Goal: Information Seeking & Learning: Check status

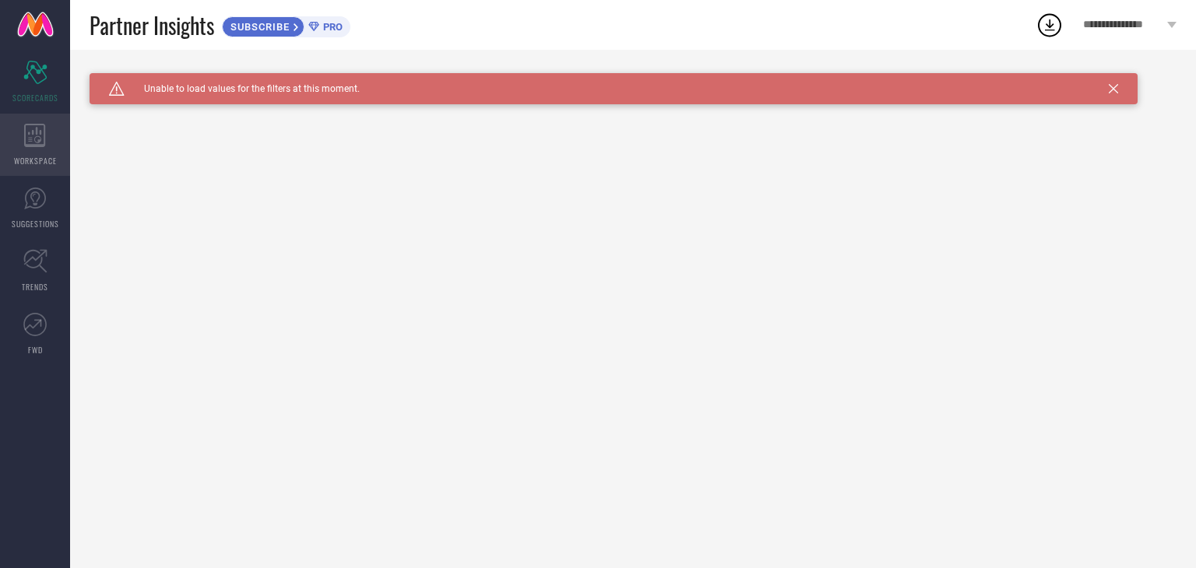
click at [41, 138] on icon at bounding box center [35, 135] width 22 height 23
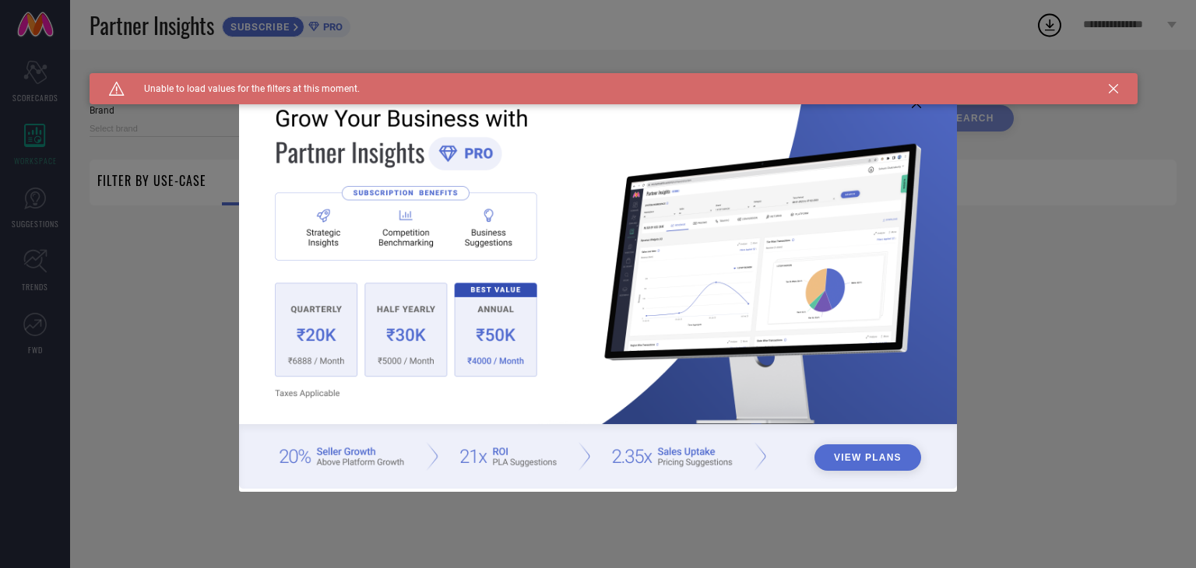
type input "1 STOP FASHION"
type input "All"
click at [1114, 90] on icon at bounding box center [1113, 88] width 9 height 9
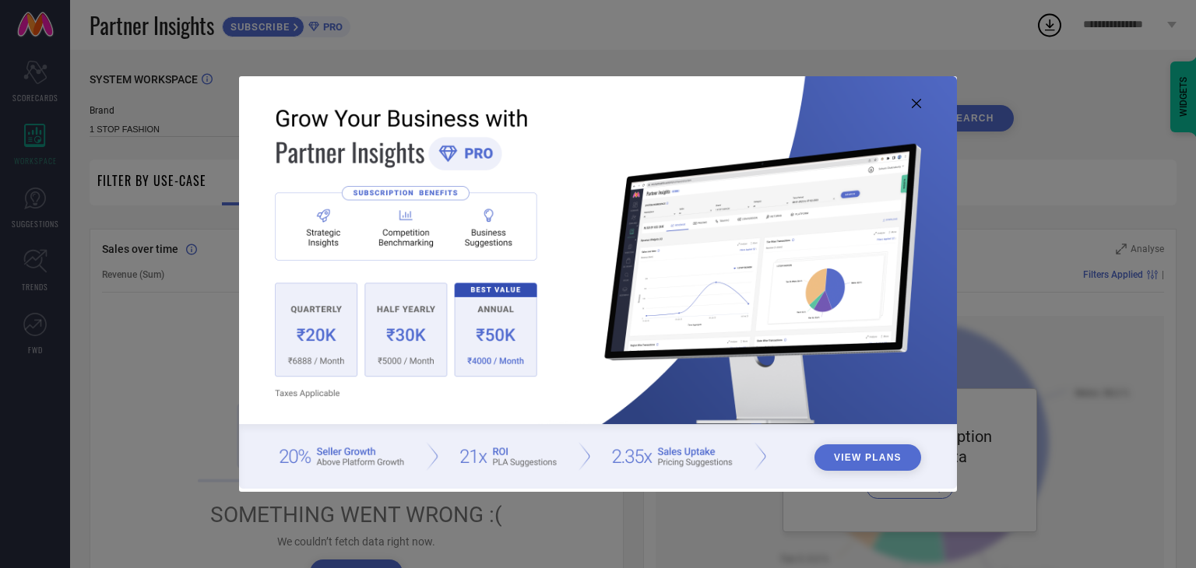
click at [860, 455] on button "View Plans" at bounding box center [867, 458] width 107 height 26
click at [919, 100] on icon at bounding box center [916, 103] width 9 height 9
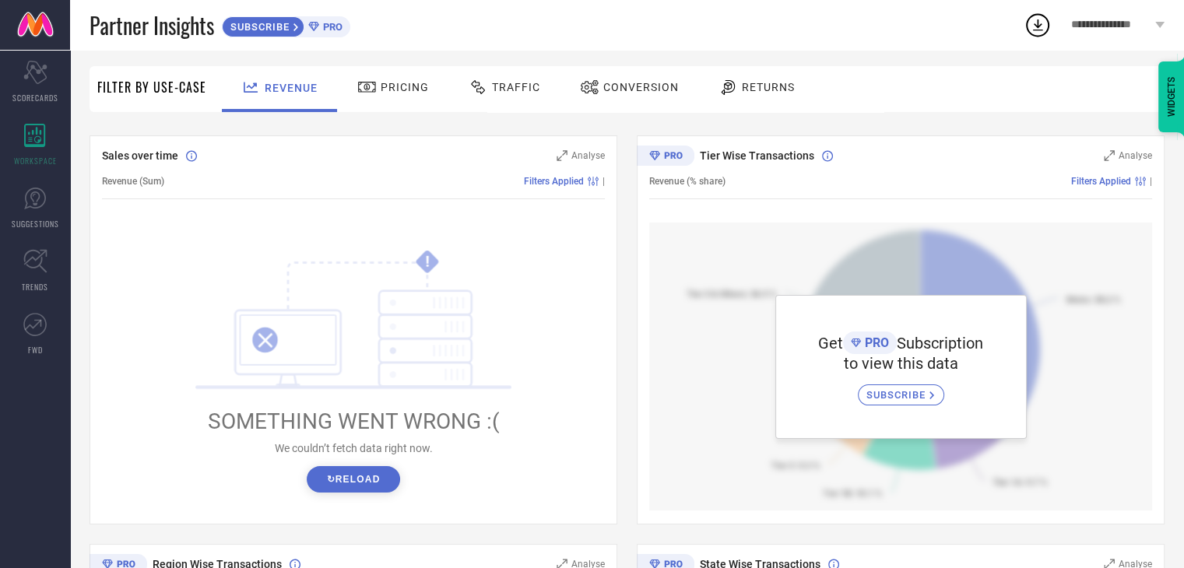
scroll to position [78, 0]
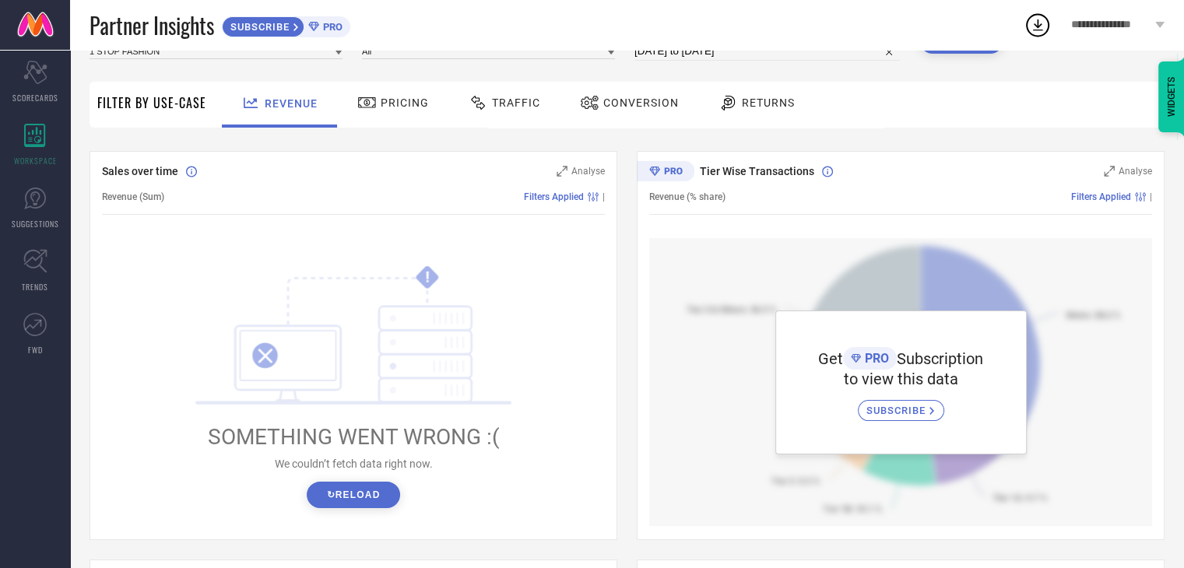
click at [340, 498] on button "↻ Reload" at bounding box center [353, 495] width 93 height 26
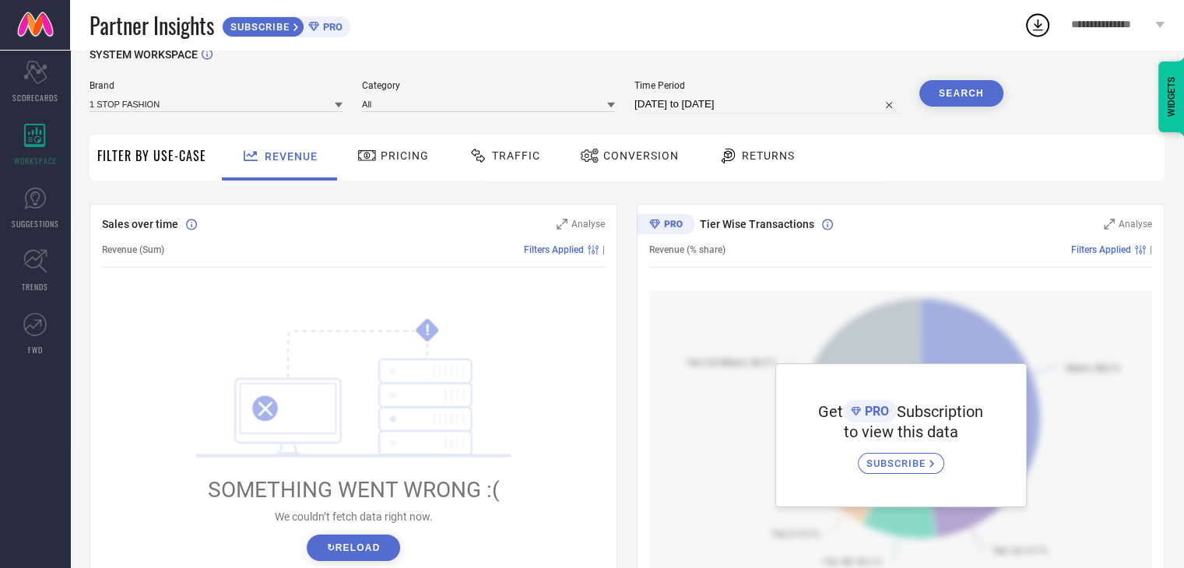
scroll to position [0, 0]
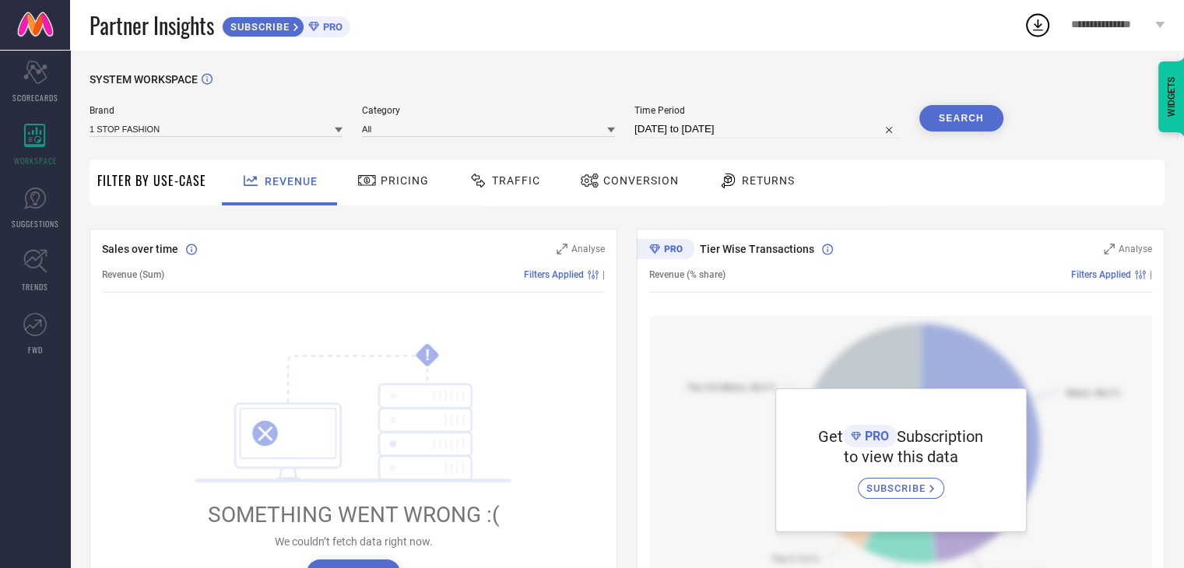
select select "6"
select select "2025"
select select "7"
select select "2025"
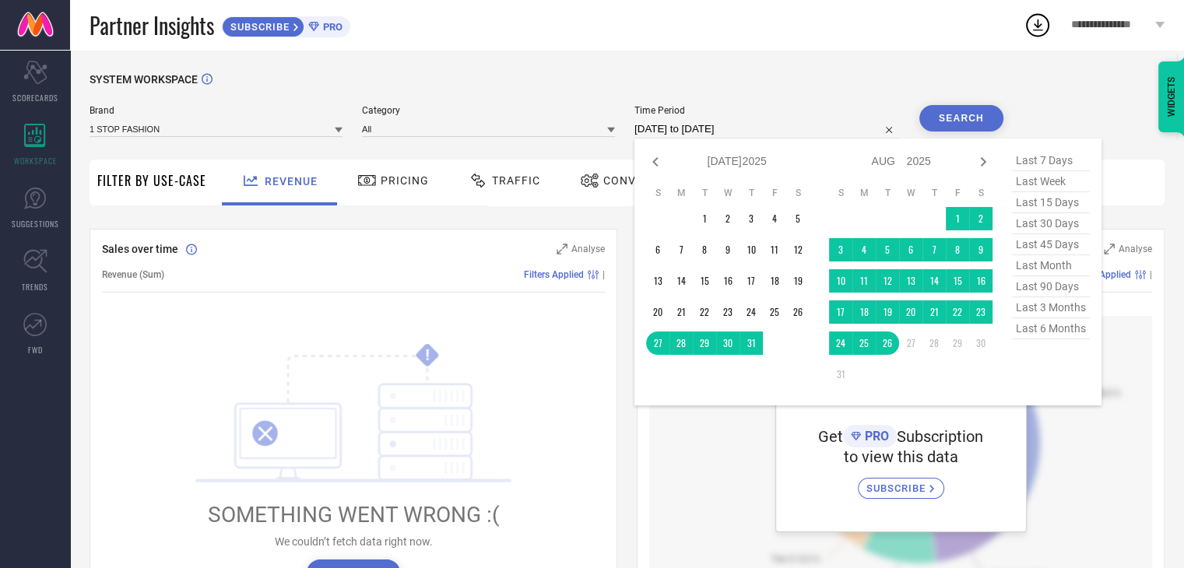
click at [726, 128] on input "[DATE] to [DATE]" at bounding box center [767, 129] width 265 height 19
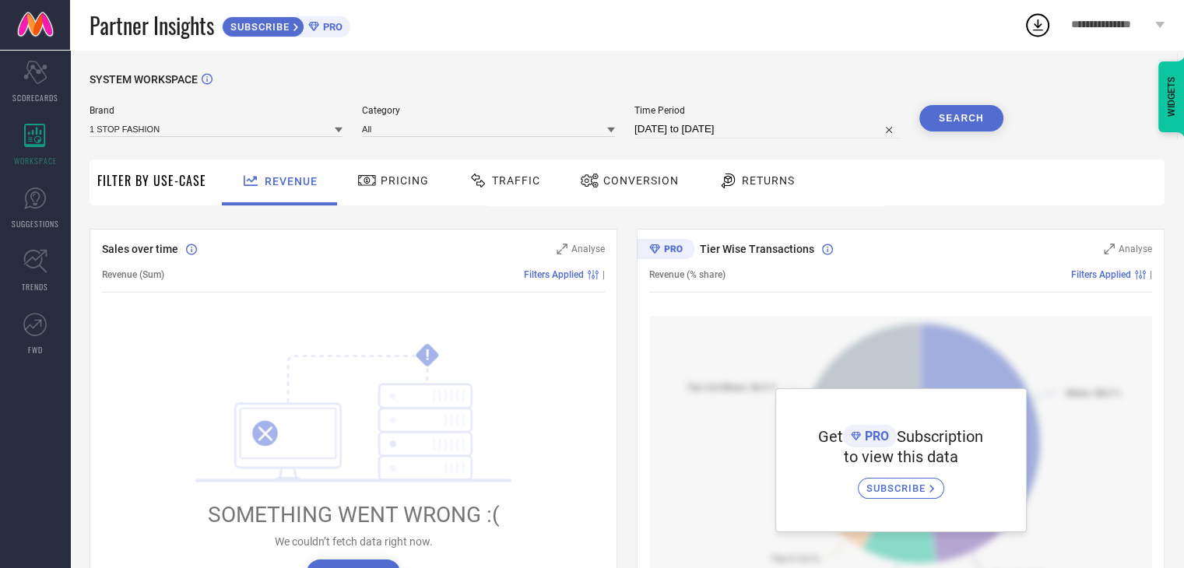
drag, startPoint x: 409, startPoint y: 97, endPoint x: 299, endPoint y: 111, distance: 110.6
click at [409, 98] on div "SYSTEM WORKSPACE" at bounding box center [627, 89] width 1075 height 32
click at [254, 126] on input at bounding box center [216, 129] width 253 height 16
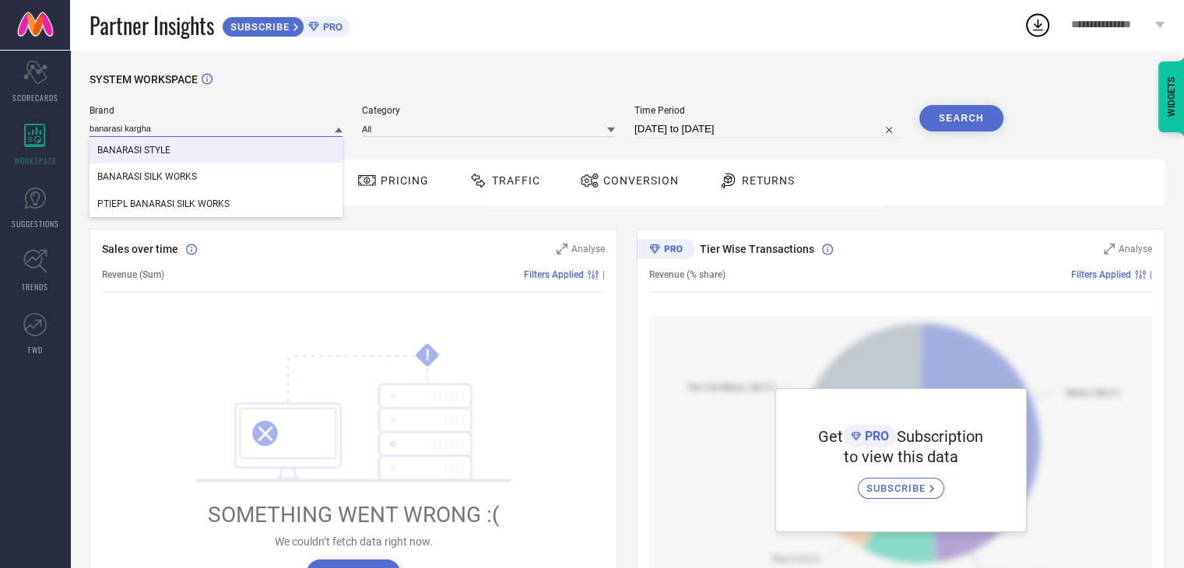
type input "banarasi kargha"
click at [203, 156] on div "BANARASI STYLE" at bounding box center [216, 150] width 253 height 26
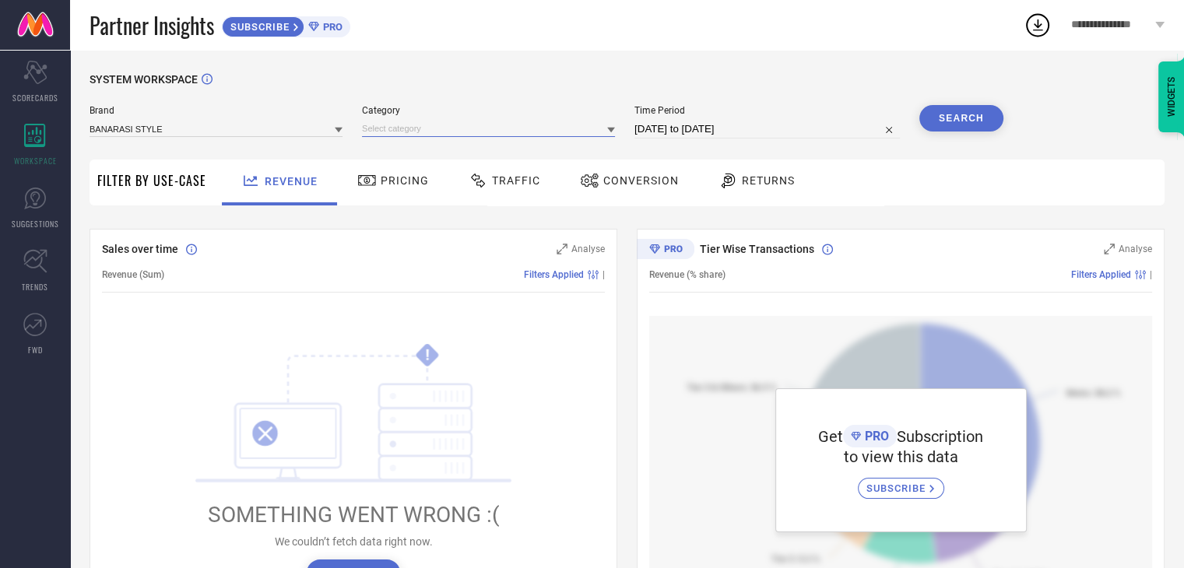
click at [505, 131] on input at bounding box center [488, 129] width 253 height 16
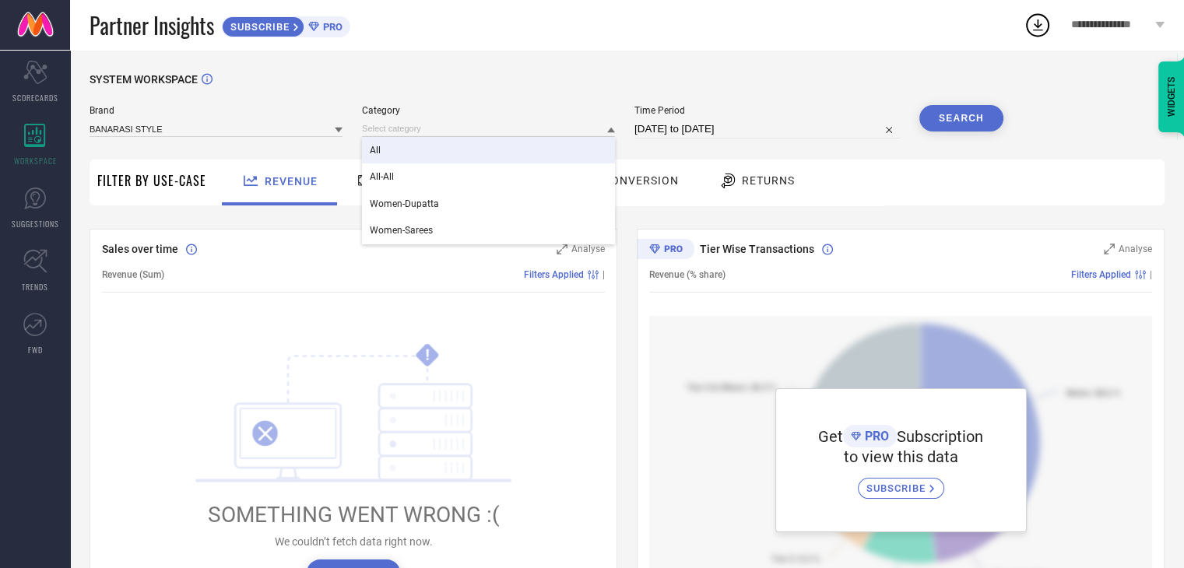
click at [455, 154] on div "All" at bounding box center [488, 150] width 253 height 26
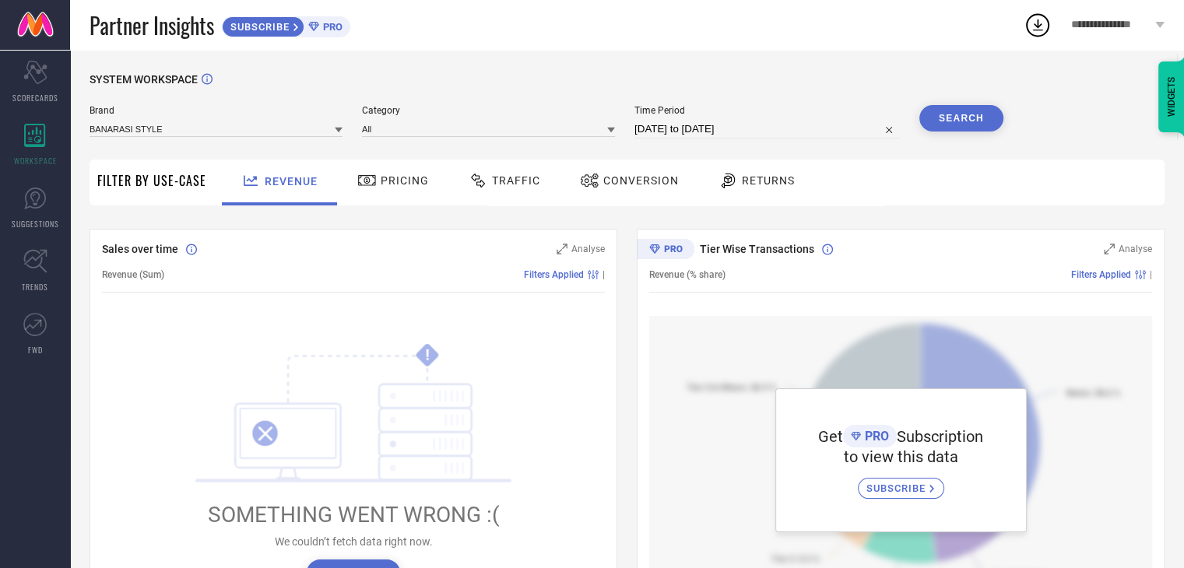
click at [972, 111] on button "Search" at bounding box center [961, 118] width 84 height 26
